Goal: Navigation & Orientation: Find specific page/section

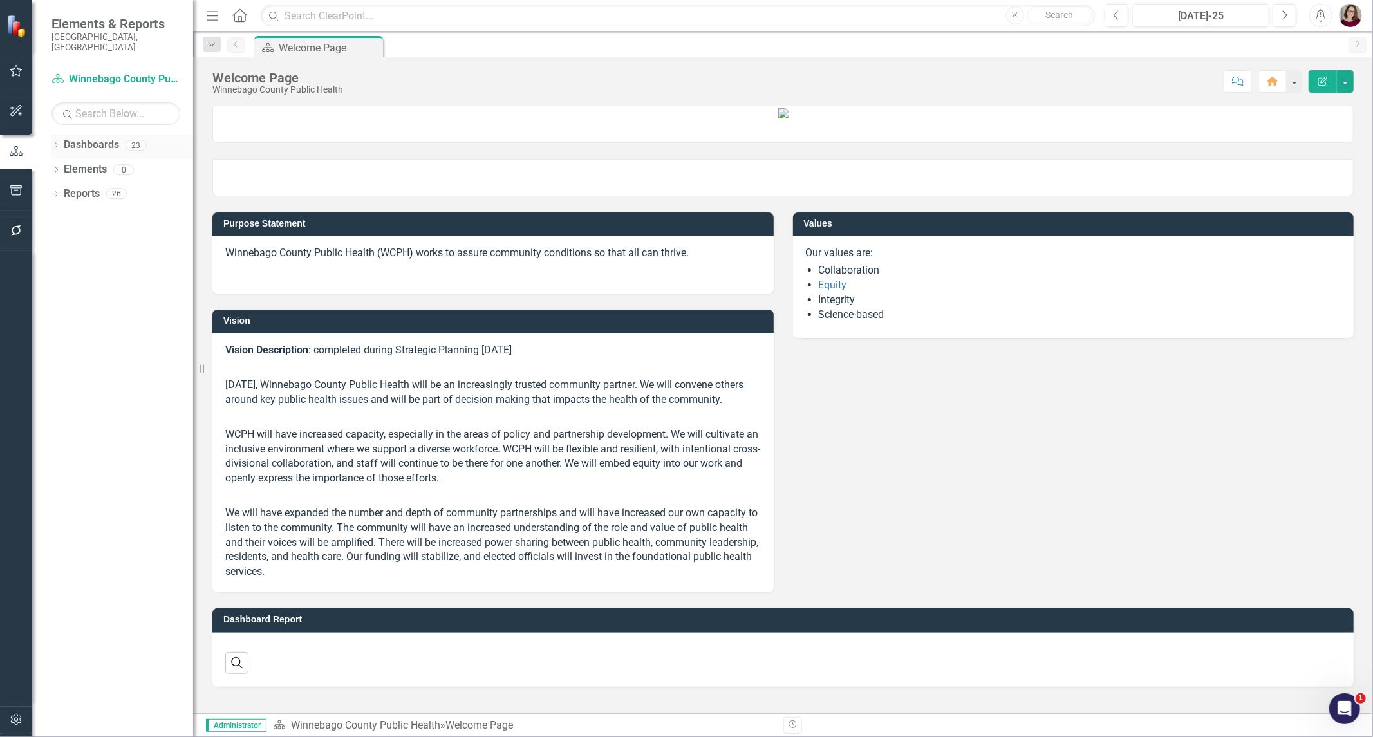
click at [53, 143] on icon "Dropdown" at bounding box center [56, 146] width 9 height 7
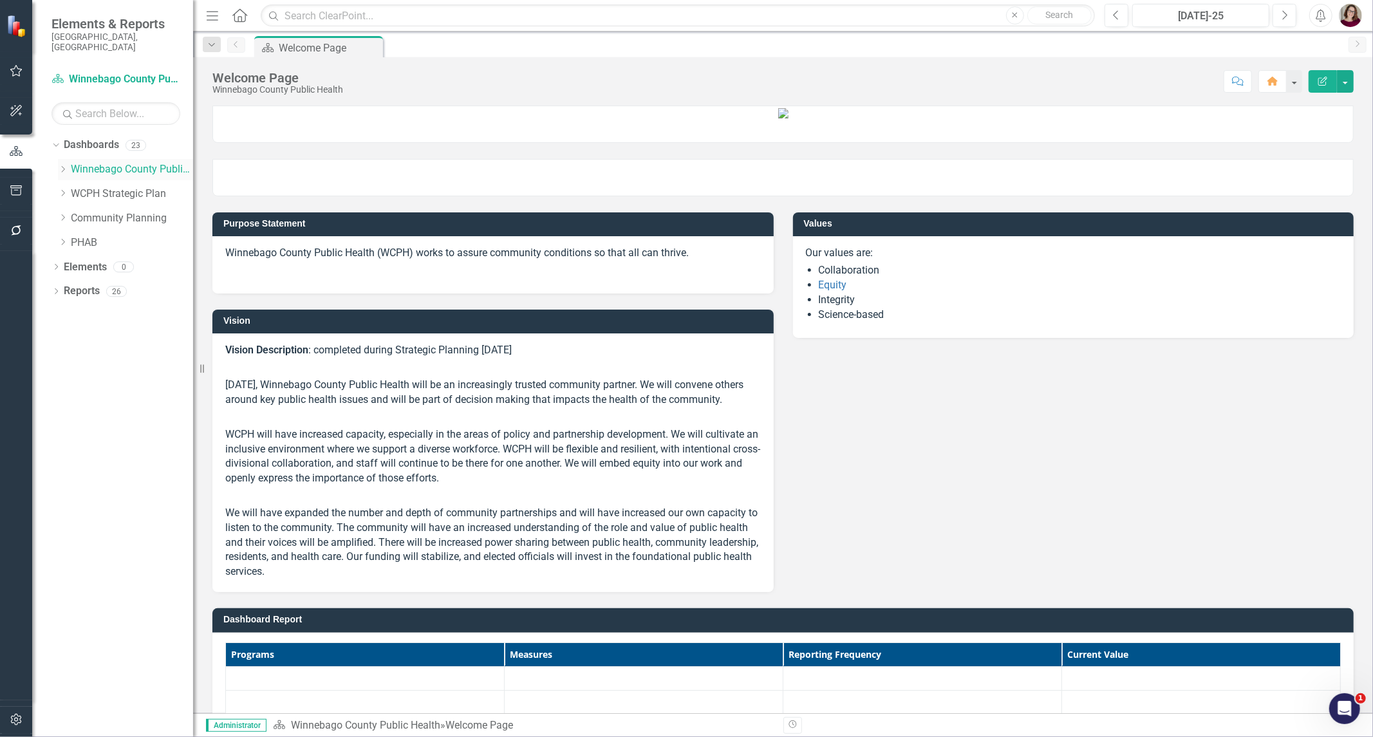
click at [61, 165] on icon "Dropdown" at bounding box center [63, 169] width 10 height 8
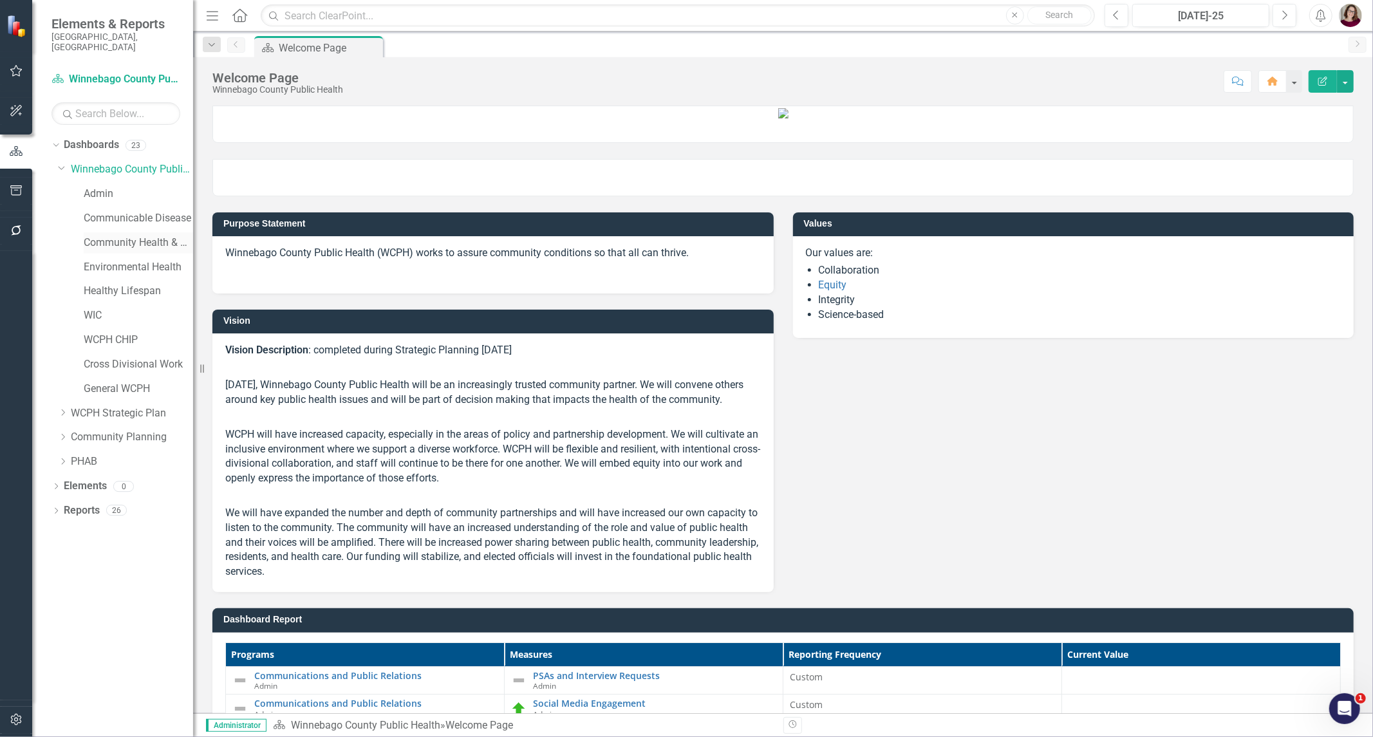
click at [87, 236] on link "Community Health & Prevention" at bounding box center [138, 243] width 109 height 15
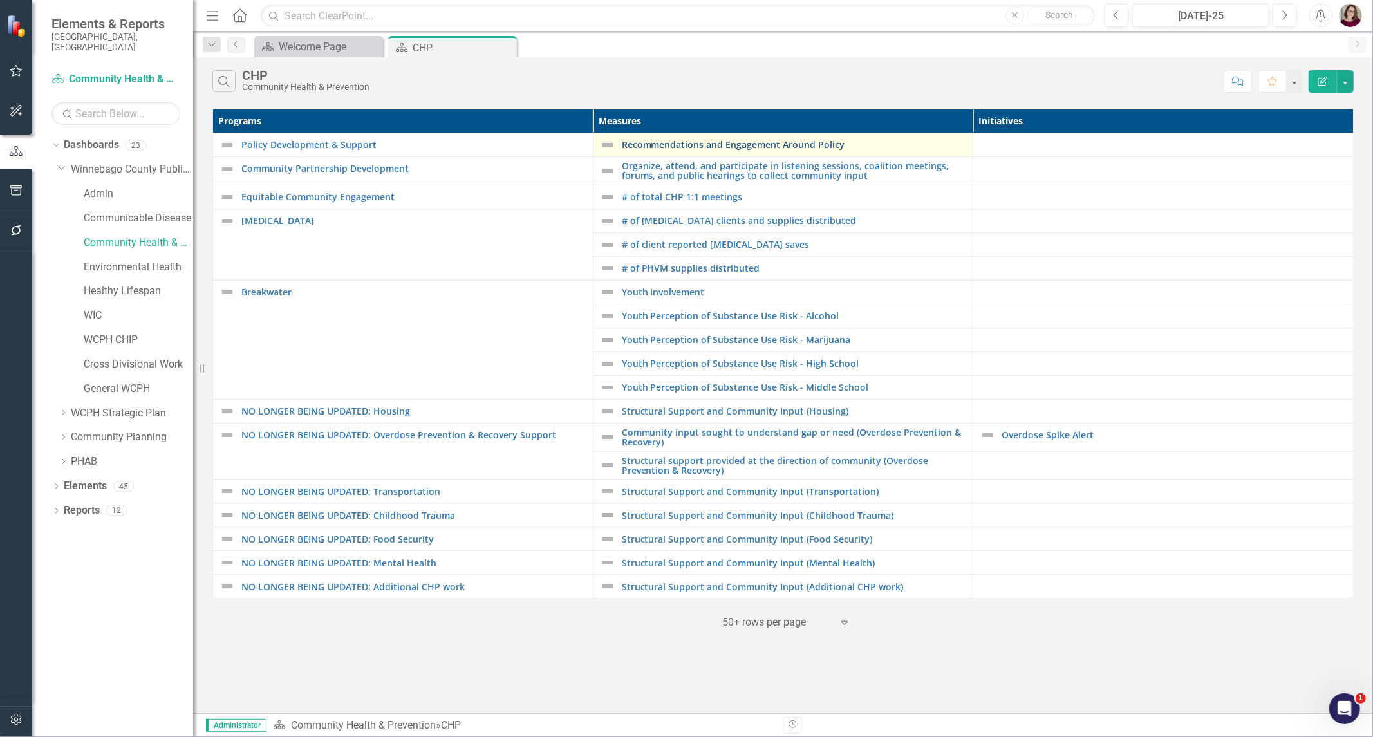
click at [786, 143] on link "Recommendations and Engagement Around Policy" at bounding box center [794, 145] width 345 height 10
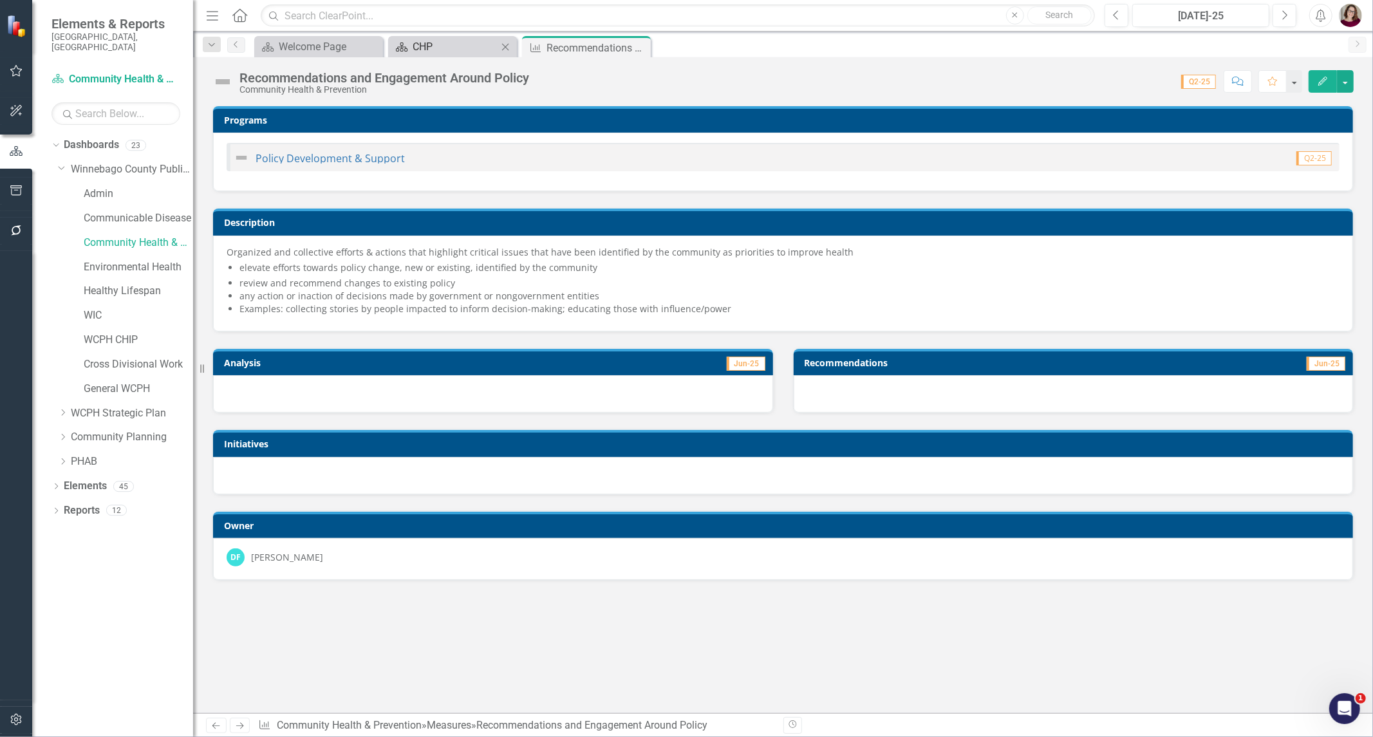
click at [452, 45] on div "CHP" at bounding box center [455, 47] width 85 height 16
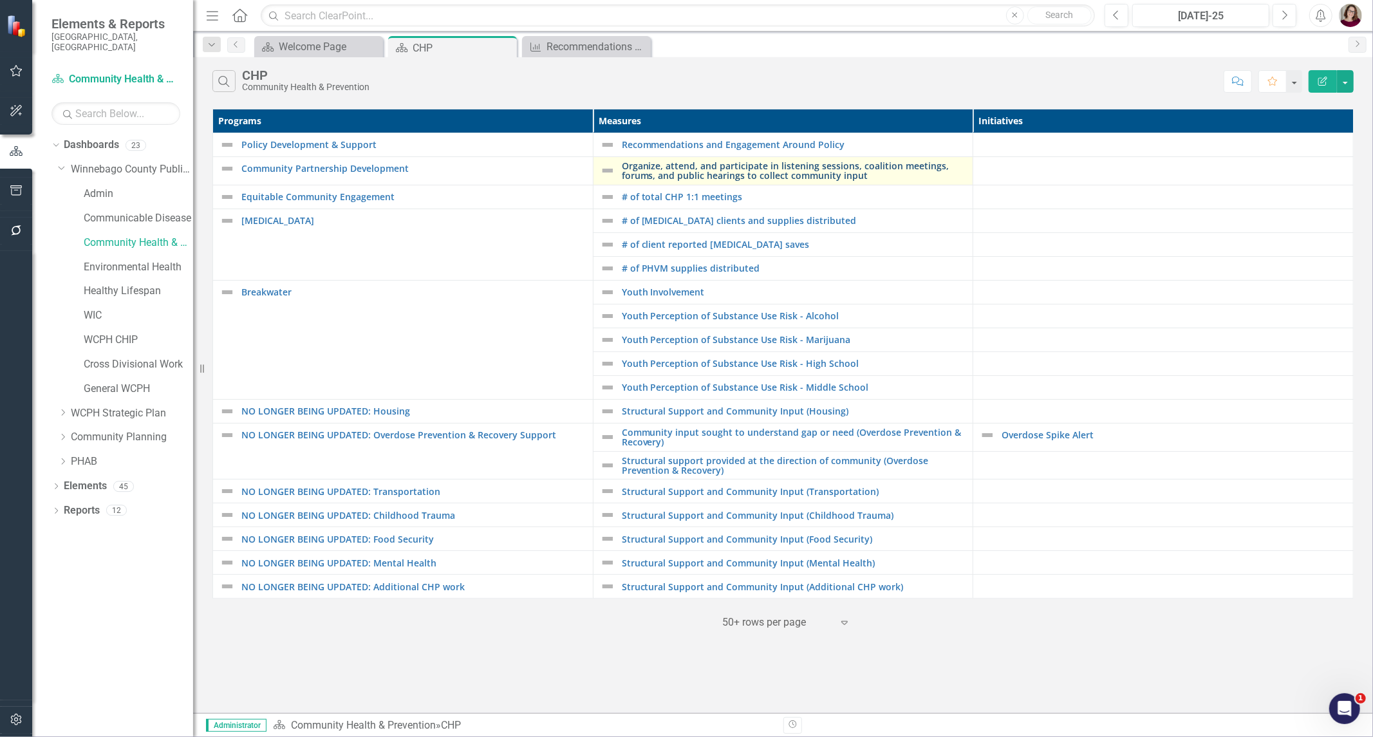
click at [782, 161] on link "Organize, attend, and participate in listening sessions, coalition meetings, fo…" at bounding box center [794, 171] width 345 height 20
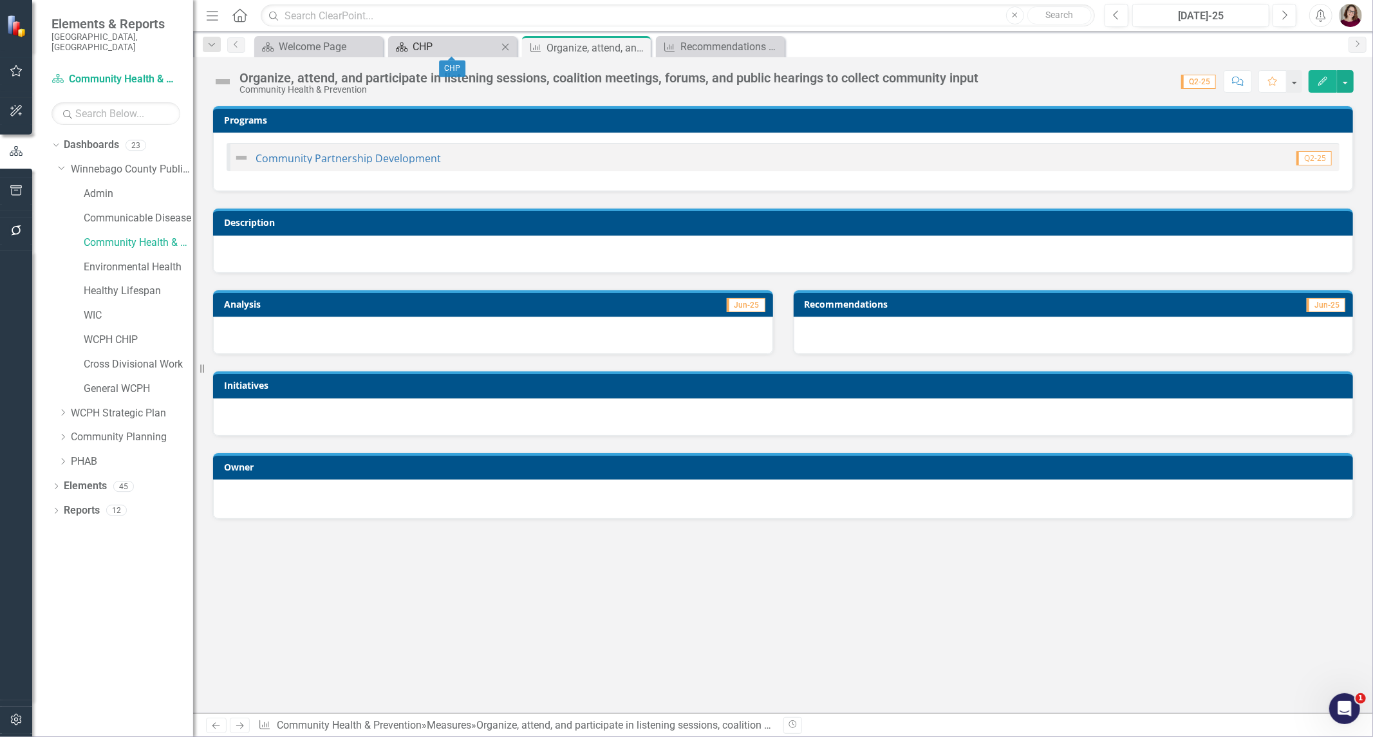
click at [471, 46] on div "CHP" at bounding box center [455, 47] width 85 height 16
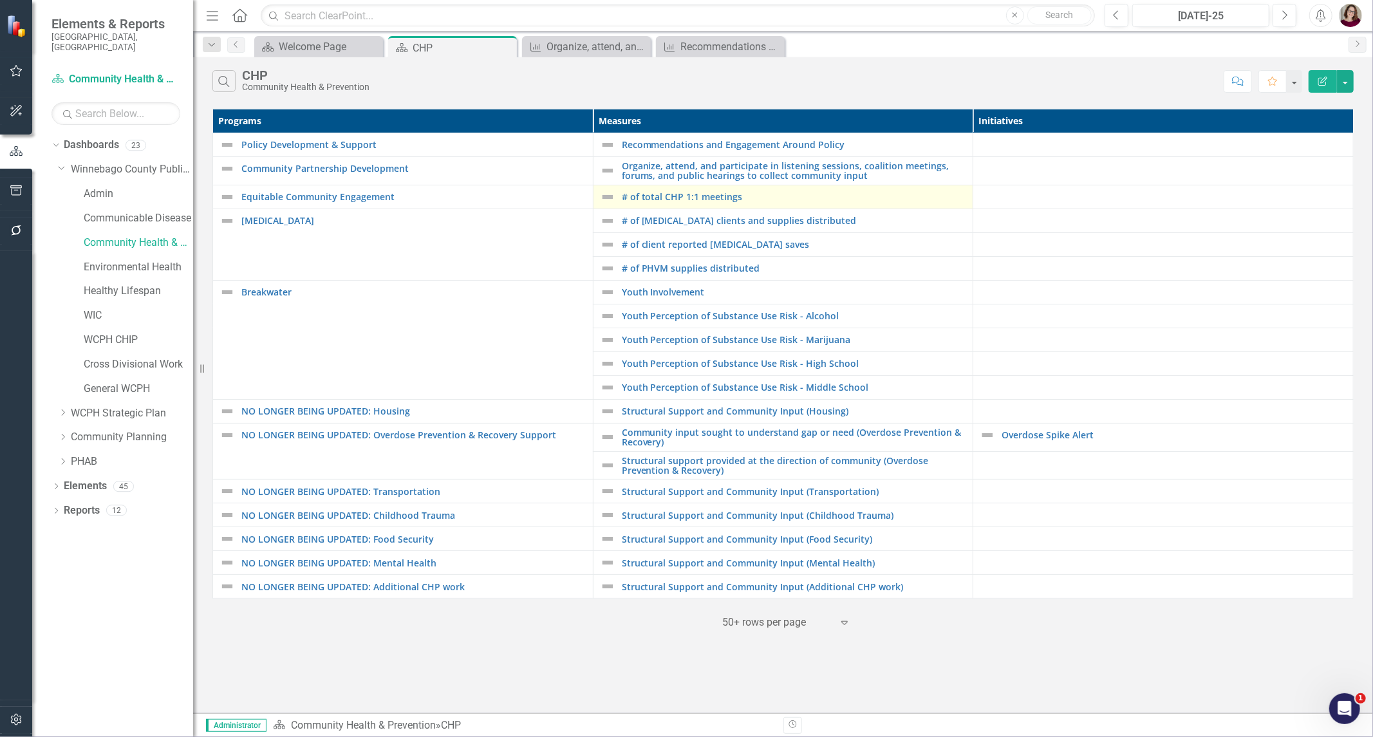
click at [685, 190] on div "# of total CHP 1:1 meetings" at bounding box center [783, 196] width 367 height 15
click at [684, 195] on link "# of total CHP 1:1 meetings" at bounding box center [794, 197] width 345 height 10
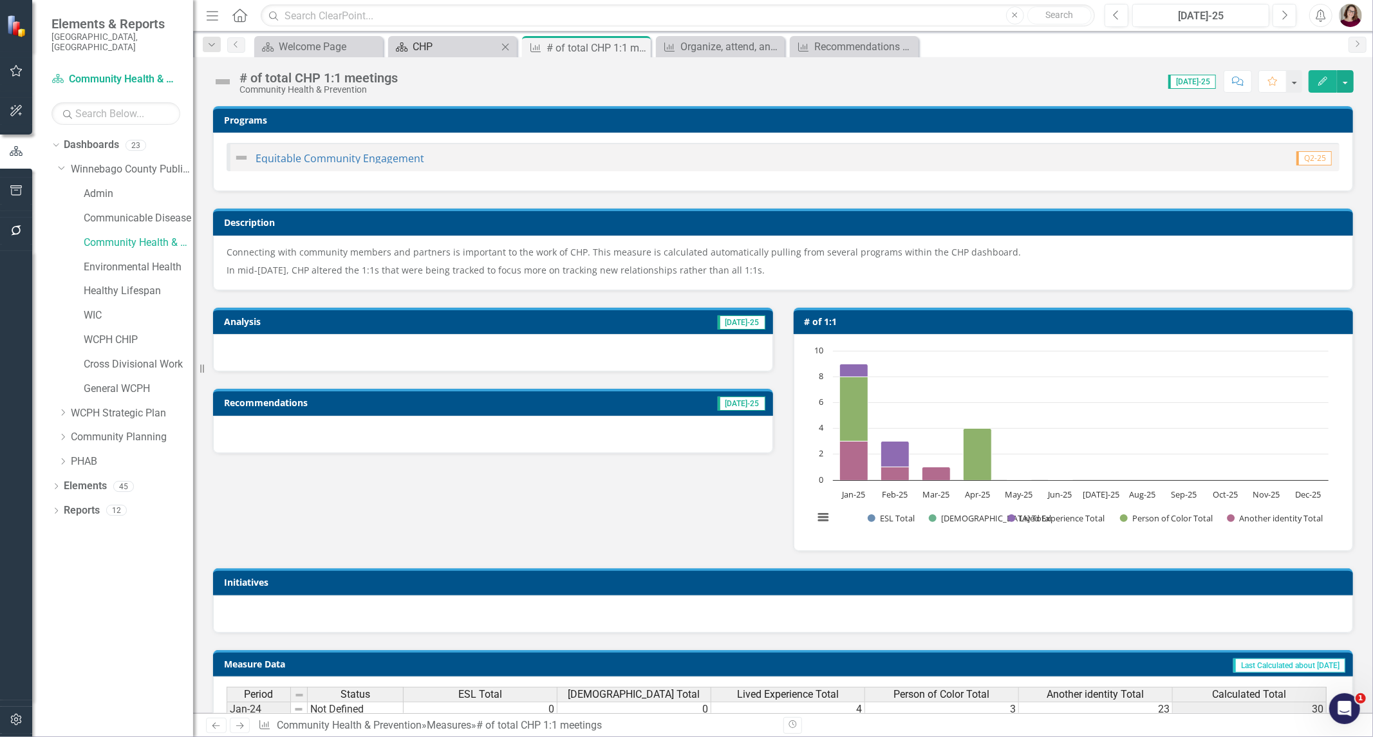
click at [452, 44] on div "CHP" at bounding box center [455, 47] width 85 height 16
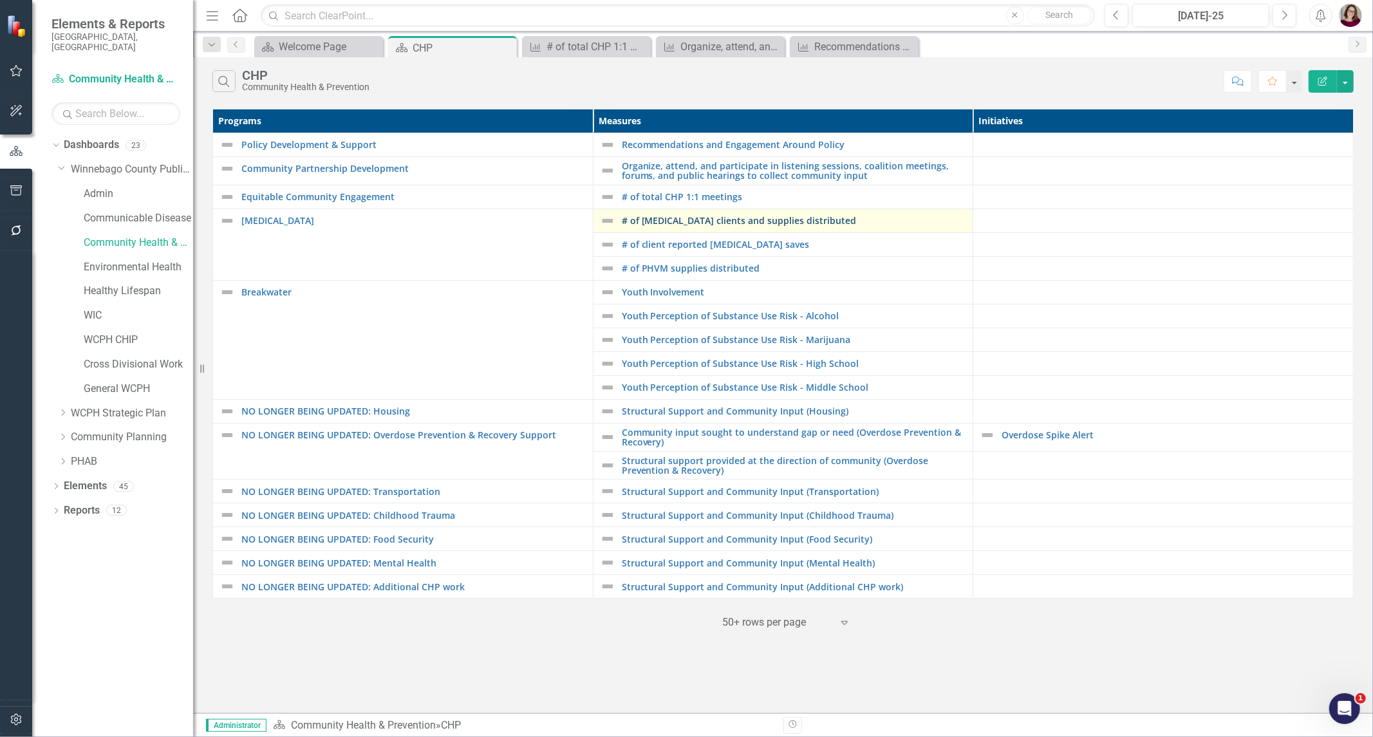
click at [657, 222] on link "# of [MEDICAL_DATA] clients and supplies distributed" at bounding box center [794, 221] width 345 height 10
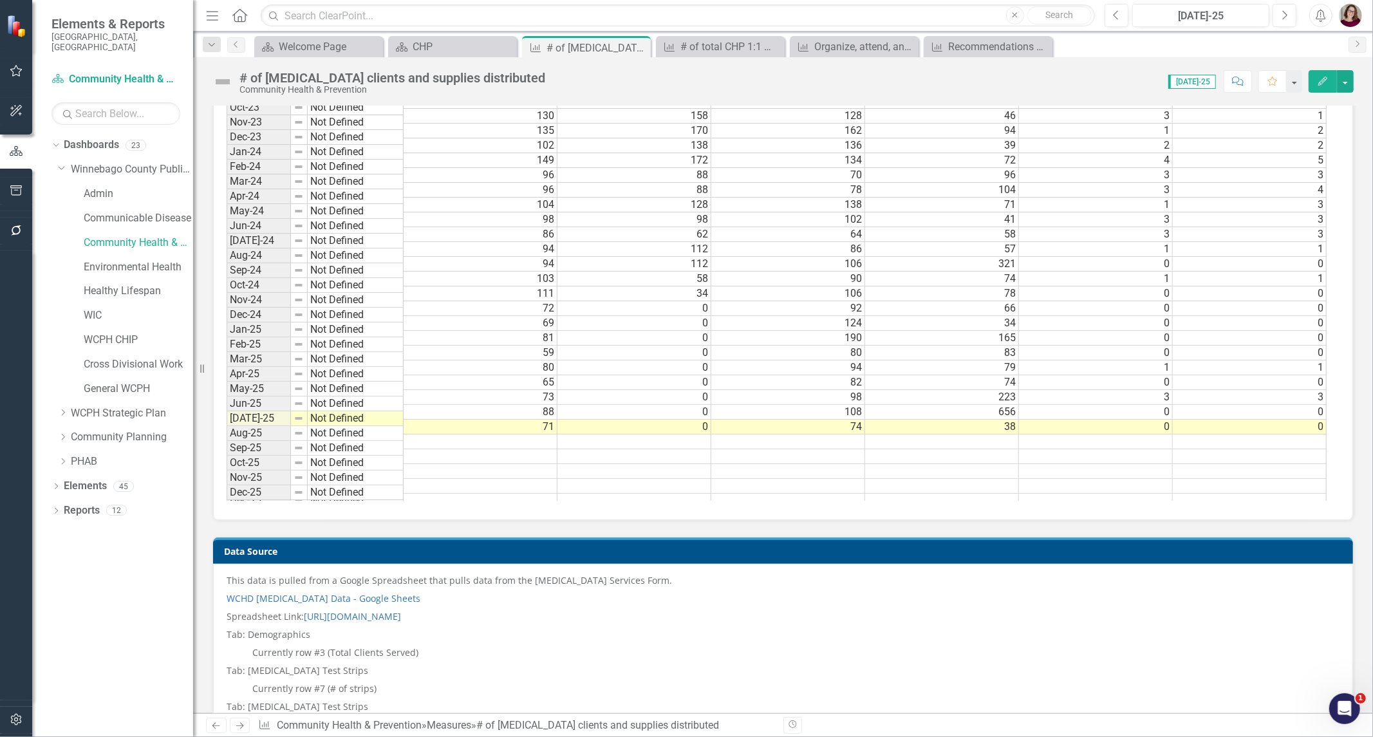
scroll to position [930, 0]
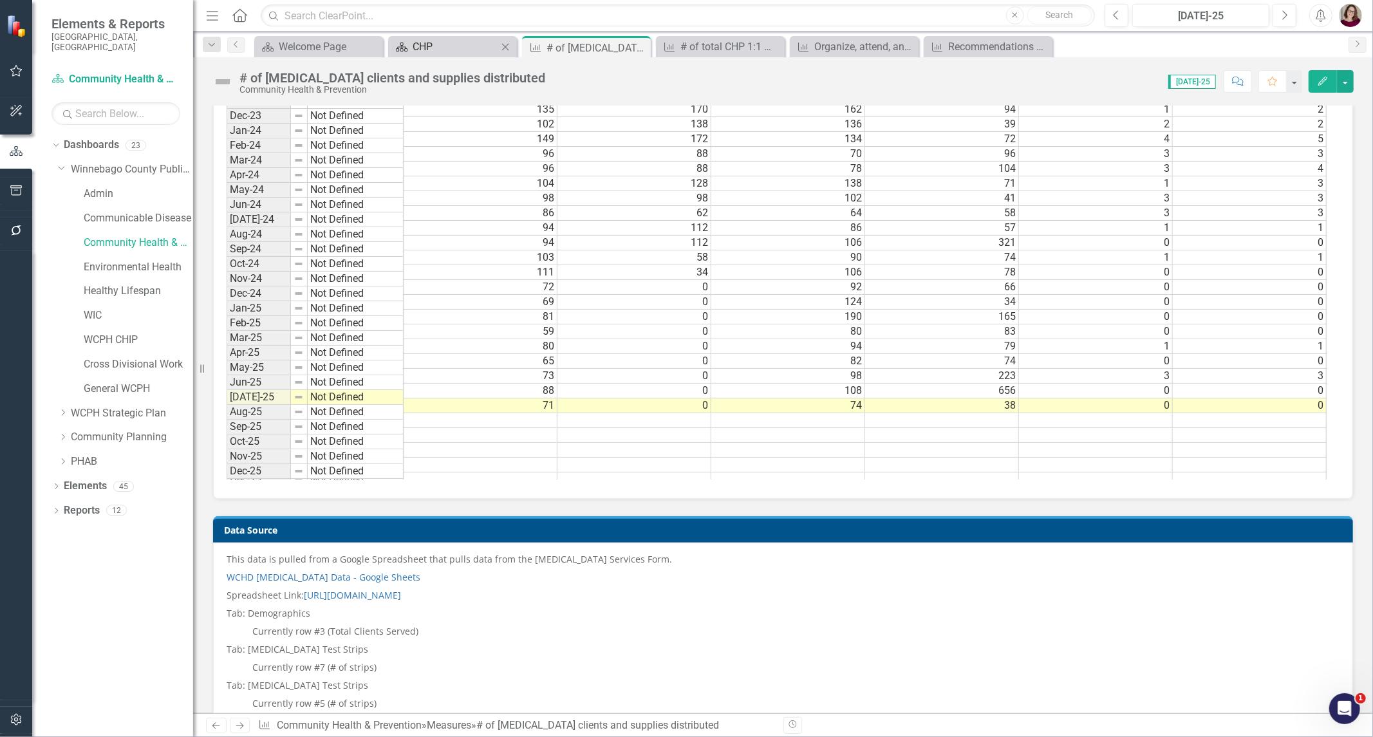
click at [449, 53] on div "CHP" at bounding box center [455, 47] width 85 height 16
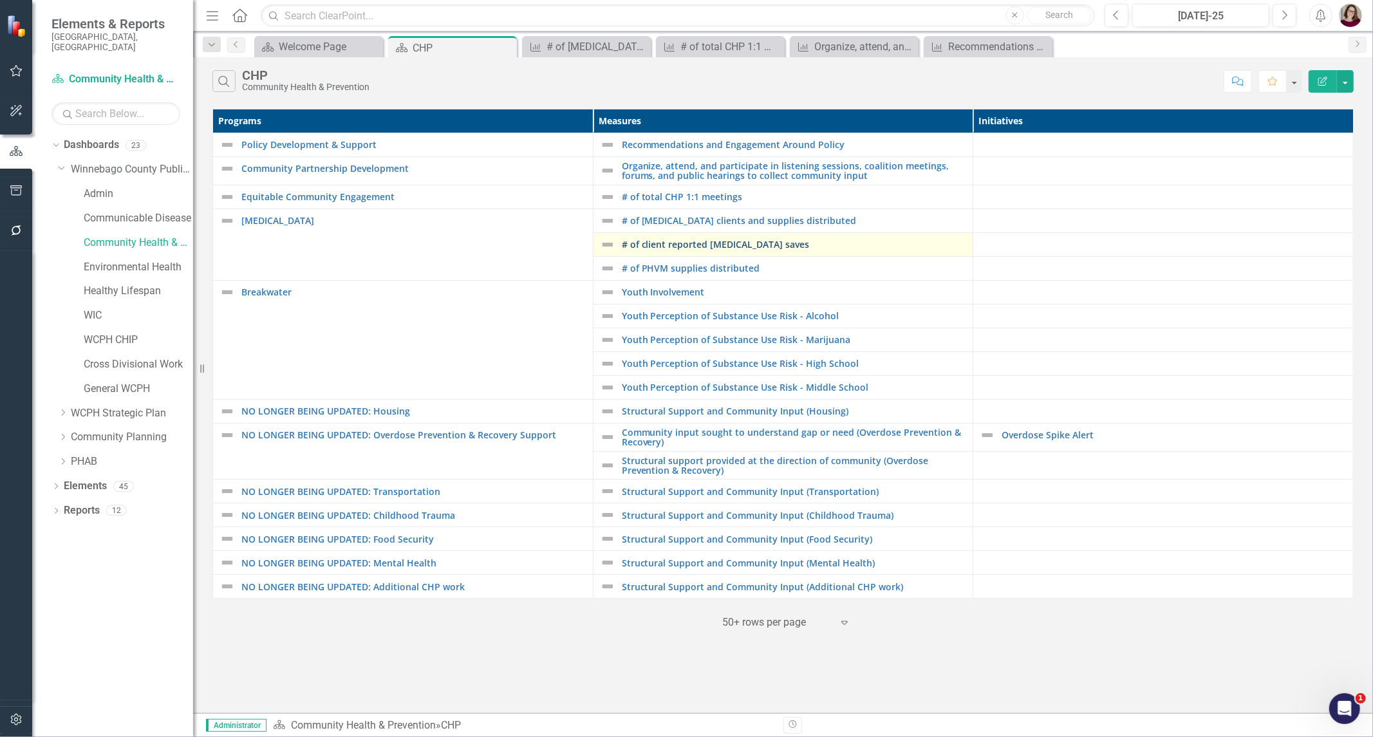
click at [662, 248] on link "# of client reported [MEDICAL_DATA] saves" at bounding box center [794, 244] width 345 height 10
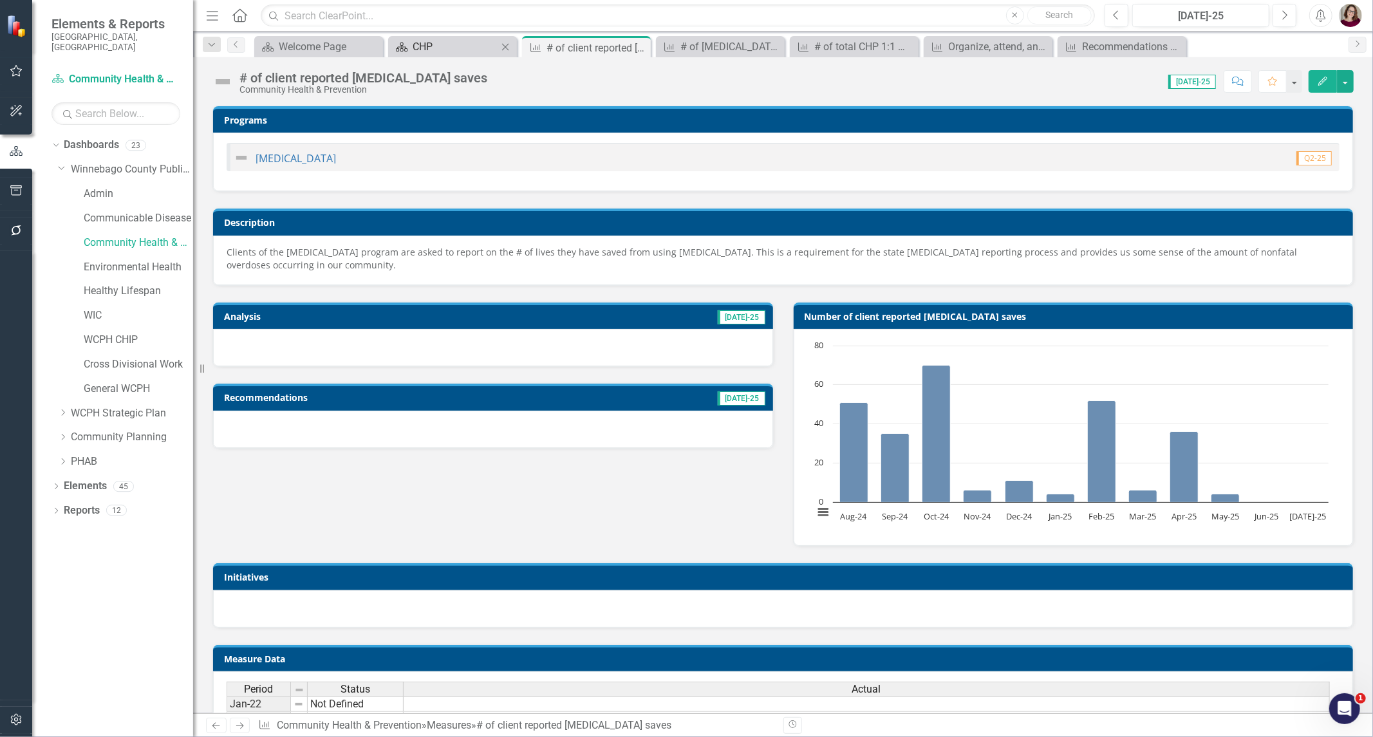
click at [440, 47] on div "CHP" at bounding box center [455, 47] width 85 height 16
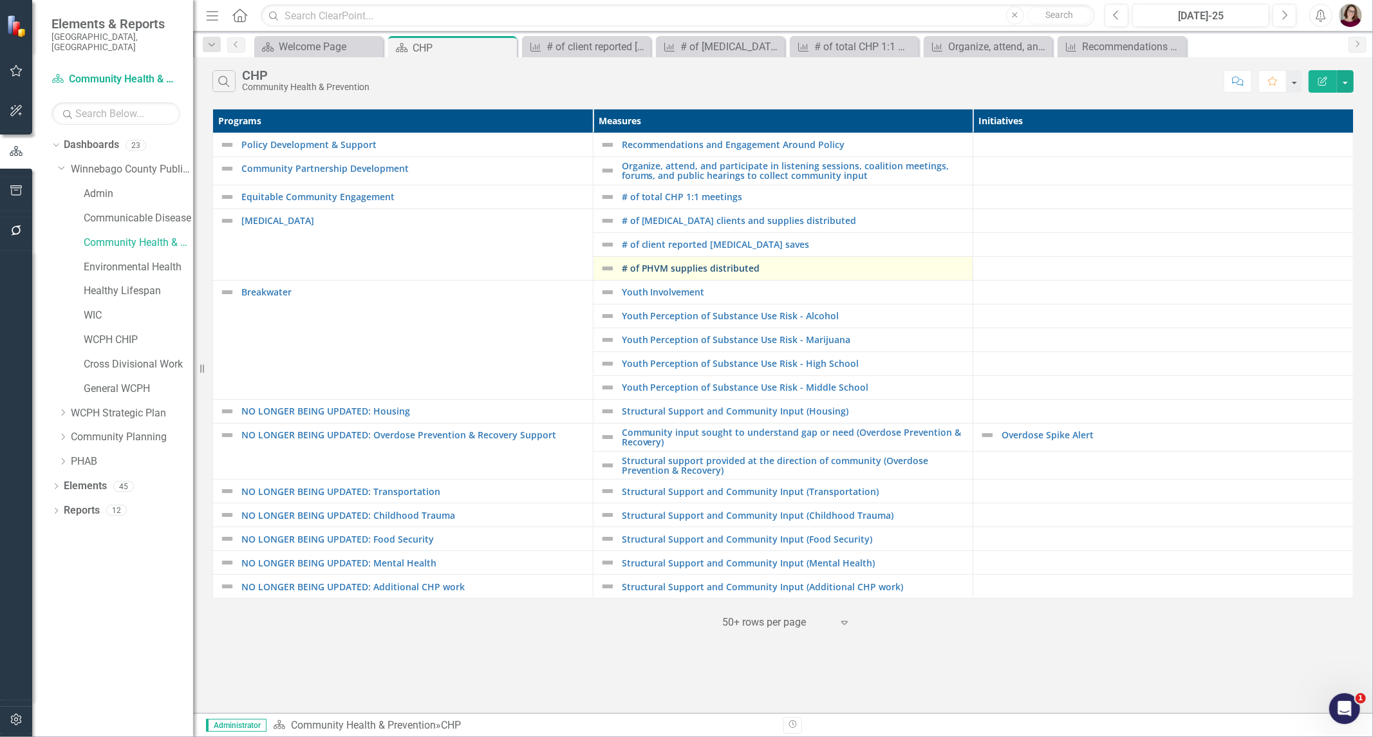
click at [692, 269] on link "# of PHVM supplies distributed" at bounding box center [794, 268] width 345 height 10
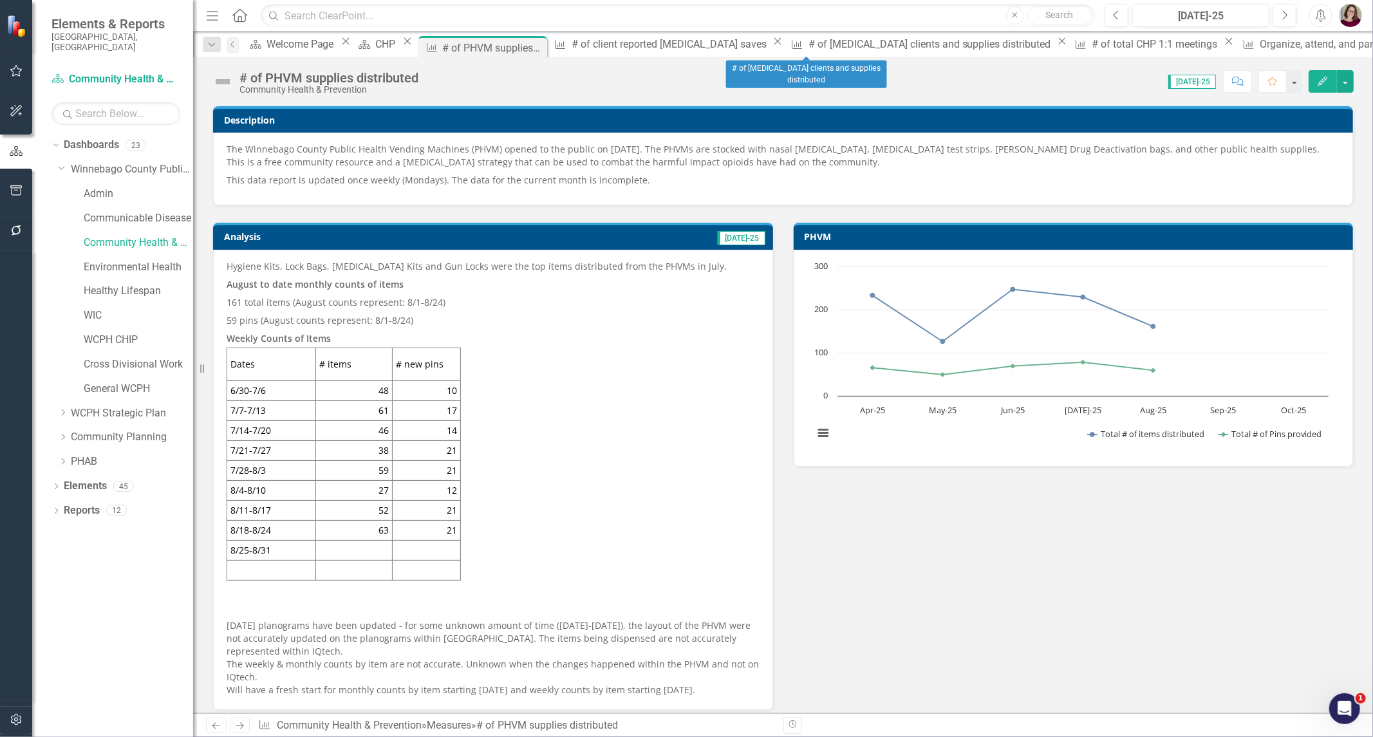
click at [771, 46] on icon "Close" at bounding box center [777, 41] width 13 height 10
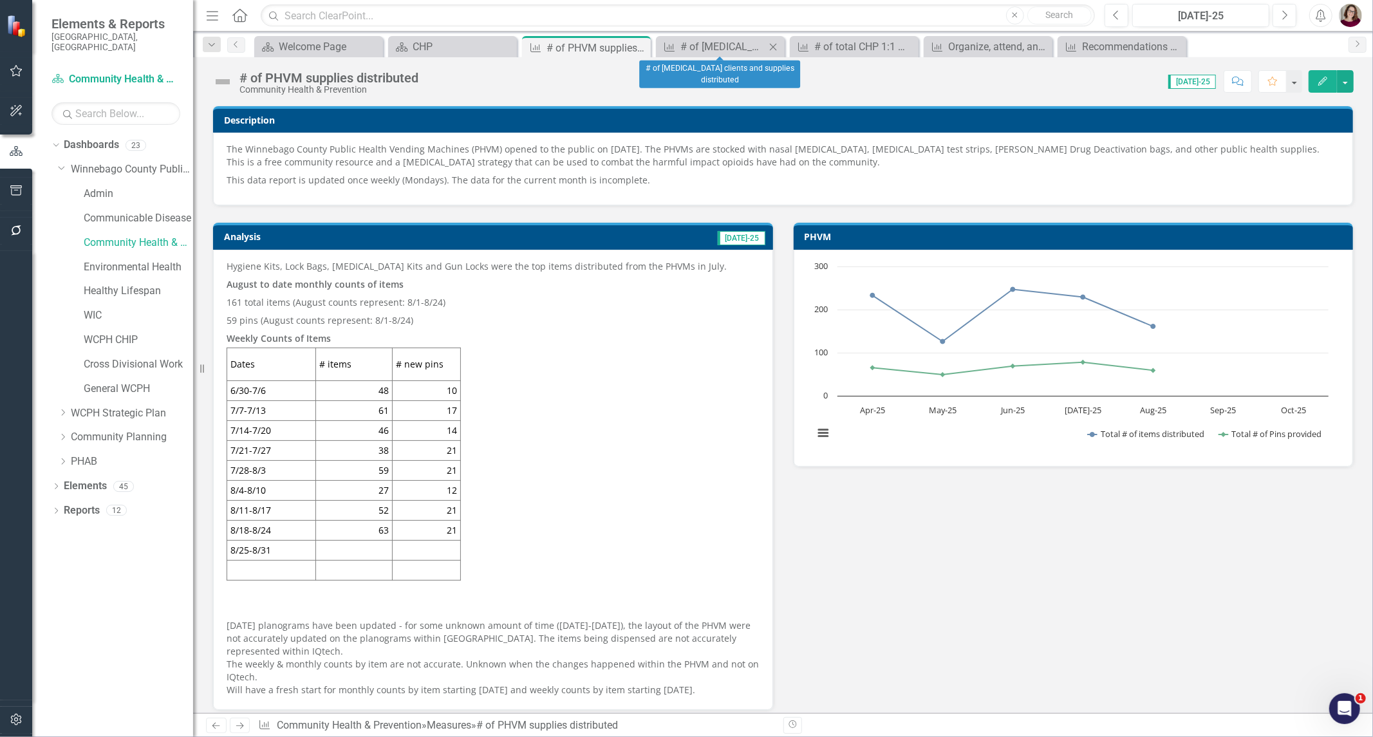
click at [776, 46] on icon "Close" at bounding box center [773, 47] width 13 height 10
click at [776, 47] on icon "Close" at bounding box center [773, 47] width 13 height 10
click at [775, 48] on icon "Close" at bounding box center [773, 47] width 13 height 10
click at [0, 0] on icon "Close" at bounding box center [0, 0] width 0 height 0
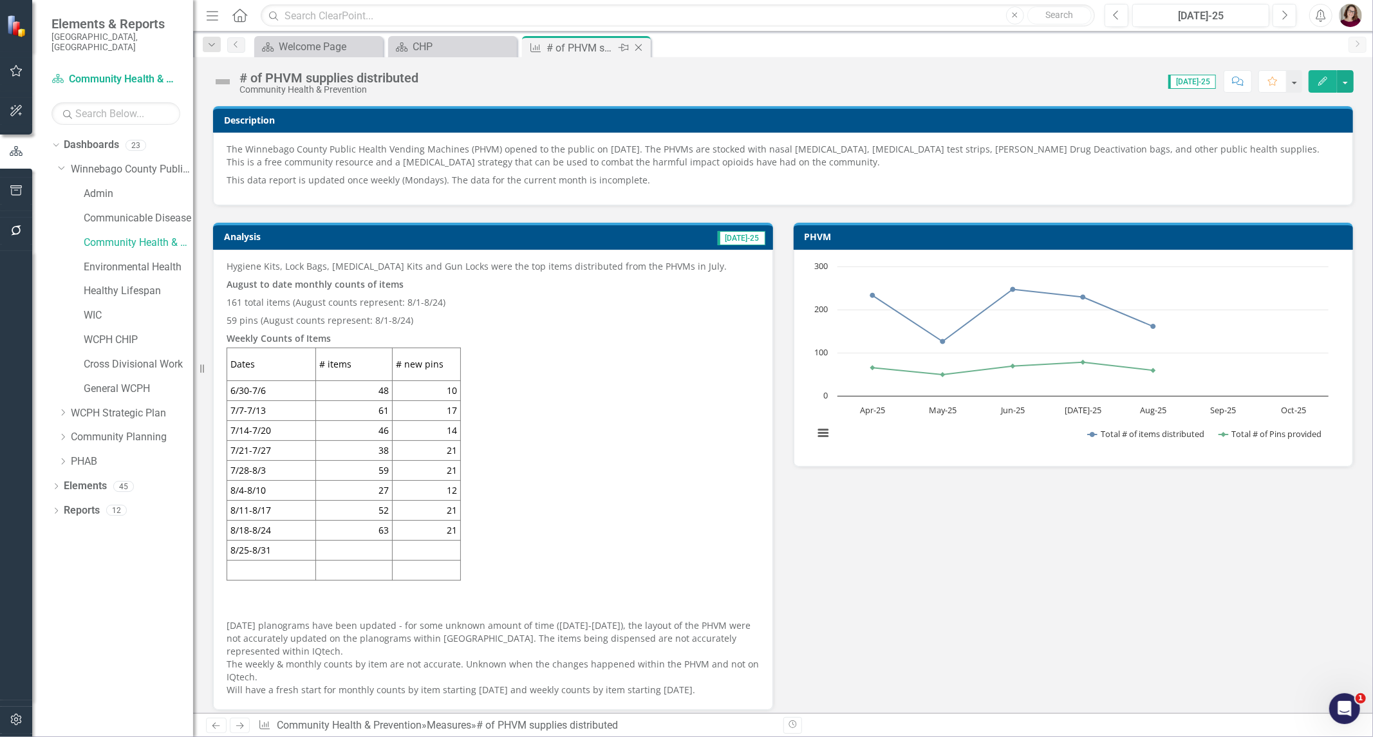
click at [641, 53] on div "Close" at bounding box center [640, 48] width 16 height 16
